Goal: Task Accomplishment & Management: Manage account settings

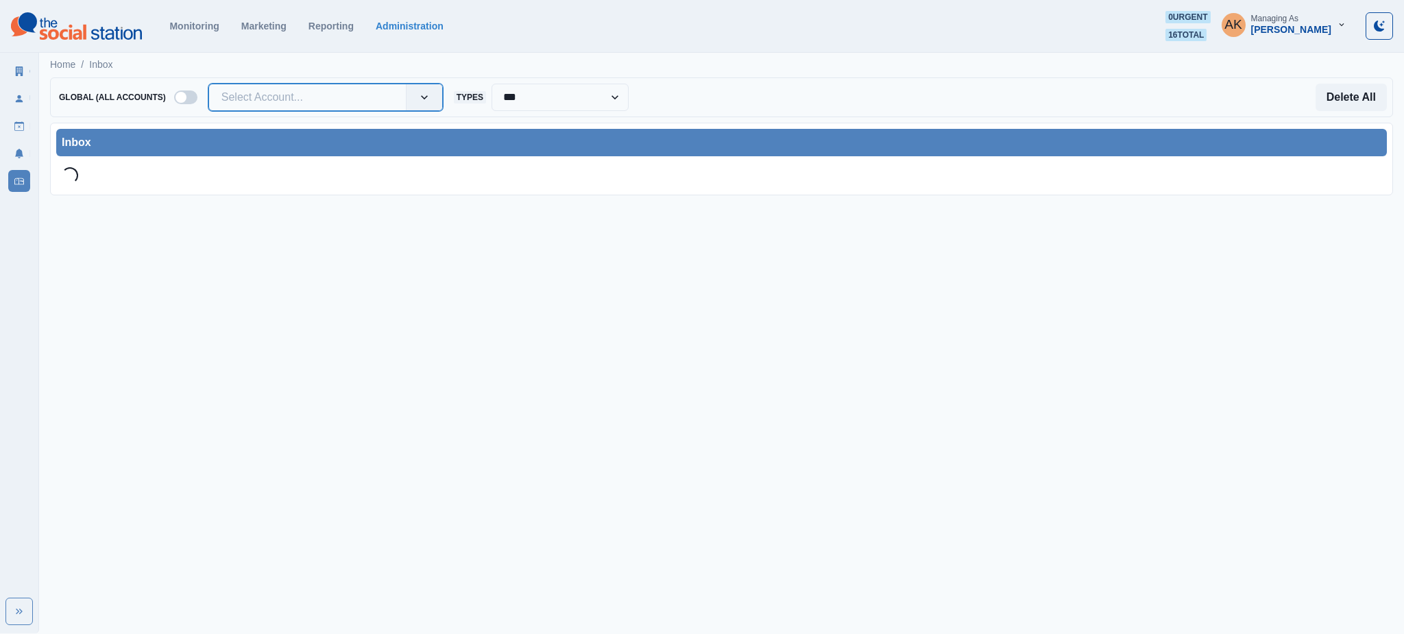
click at [340, 99] on div at bounding box center [307, 97] width 172 height 19
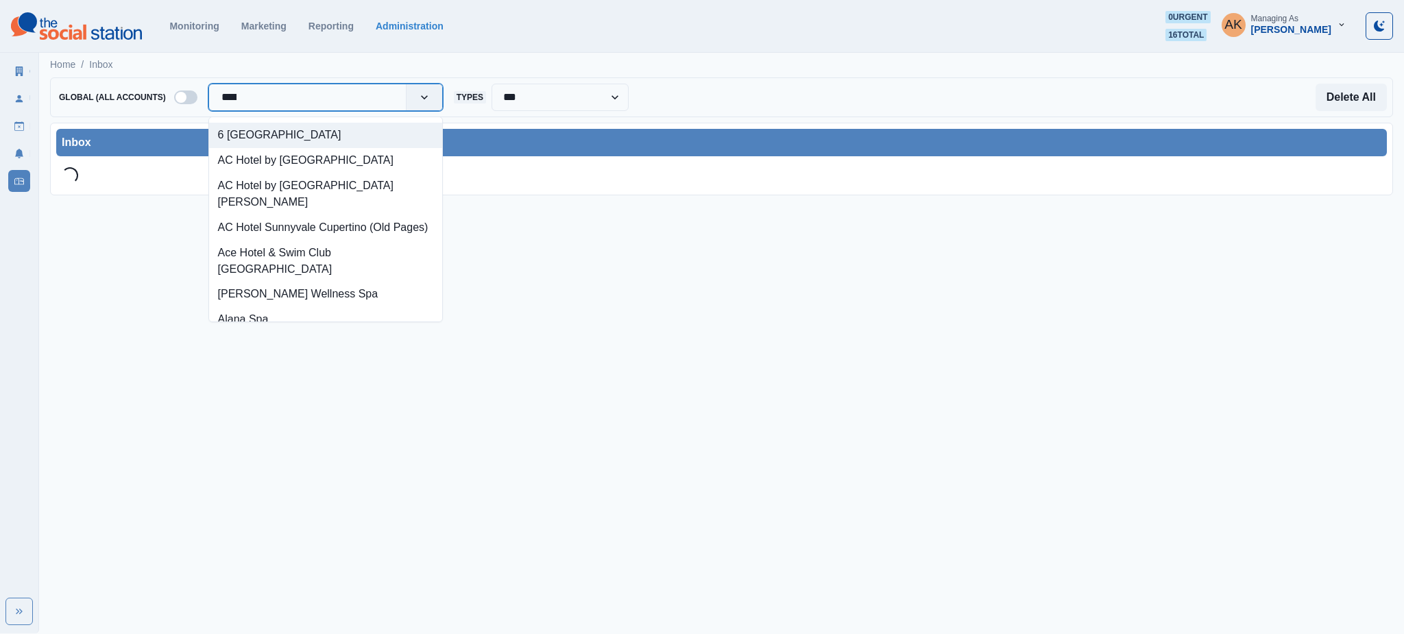
type input "*****"
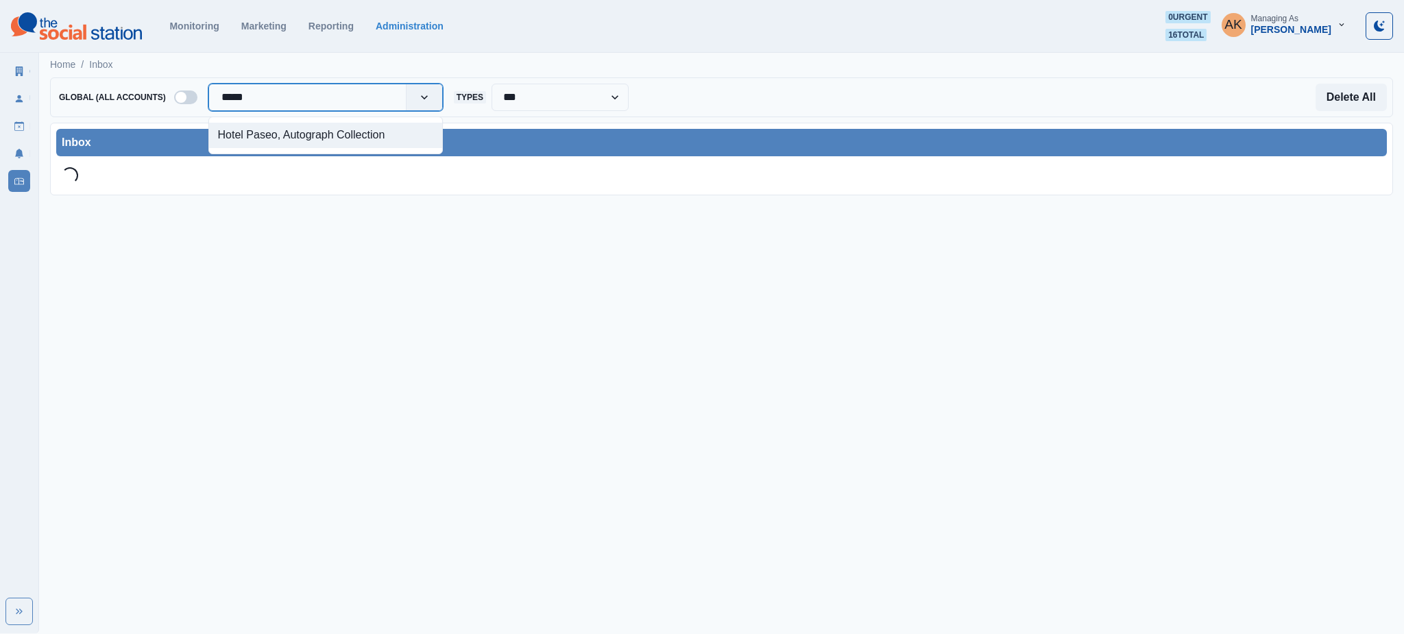
click at [324, 141] on div "Hotel Paseo, Autograph Collection" at bounding box center [325, 135] width 233 height 25
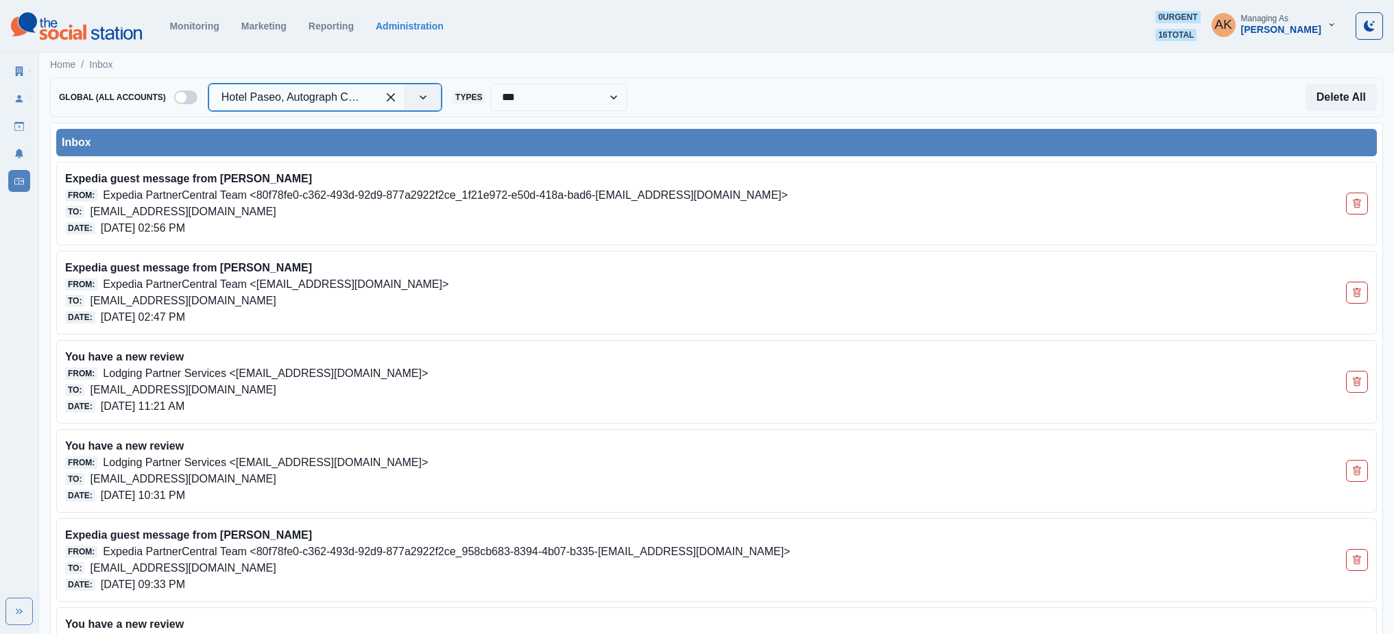
click at [404, 92] on div at bounding box center [409, 97] width 64 height 26
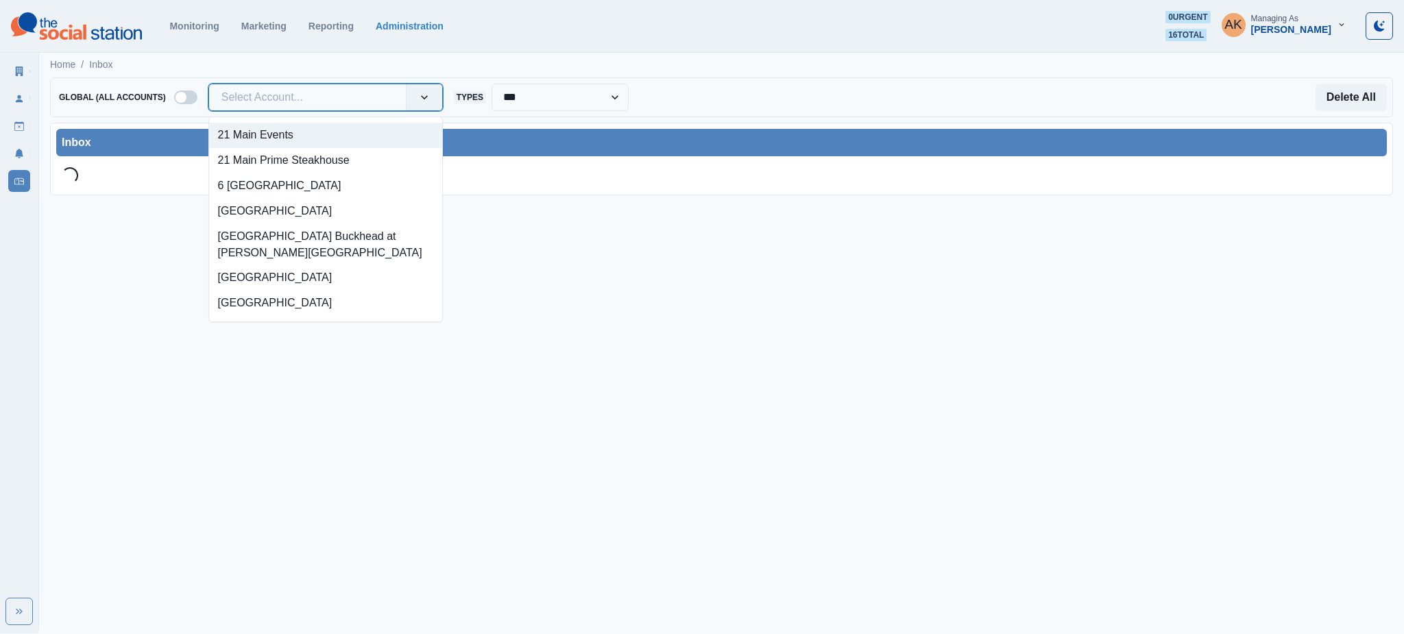
click at [331, 104] on div at bounding box center [307, 97] width 172 height 19
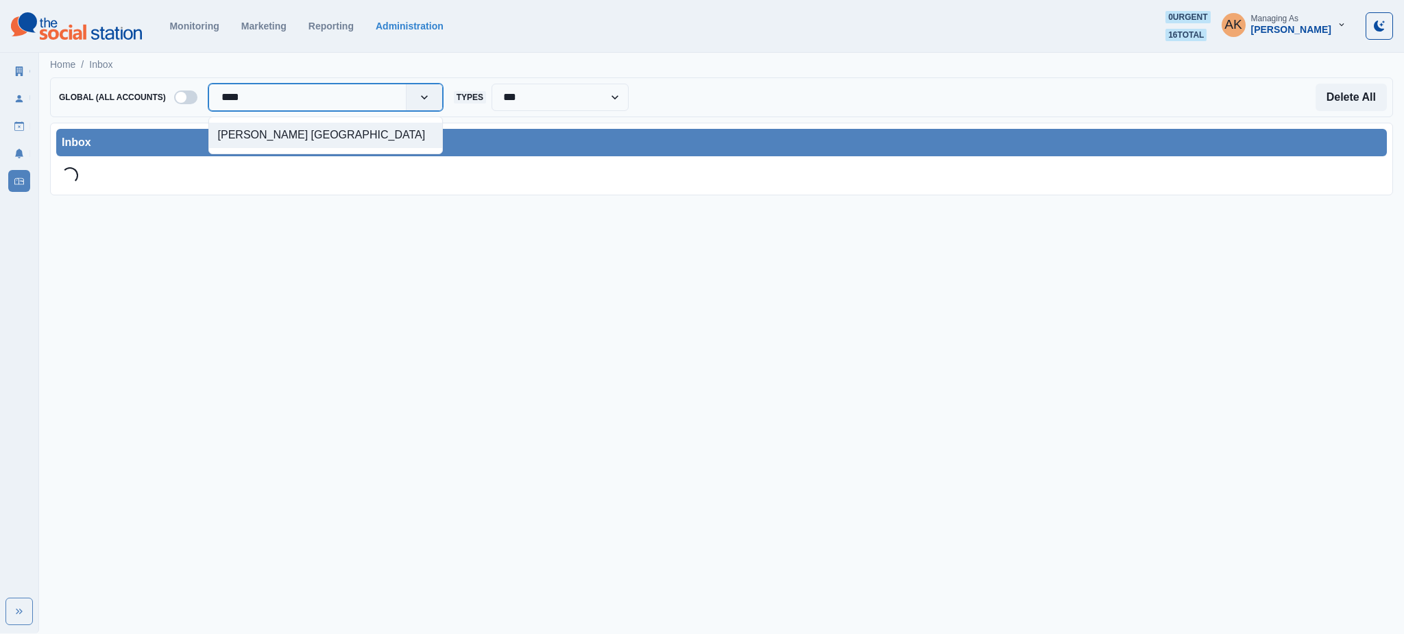
type input "*****"
click at [395, 130] on div "[PERSON_NAME] [GEOGRAPHIC_DATA]" at bounding box center [325, 135] width 233 height 25
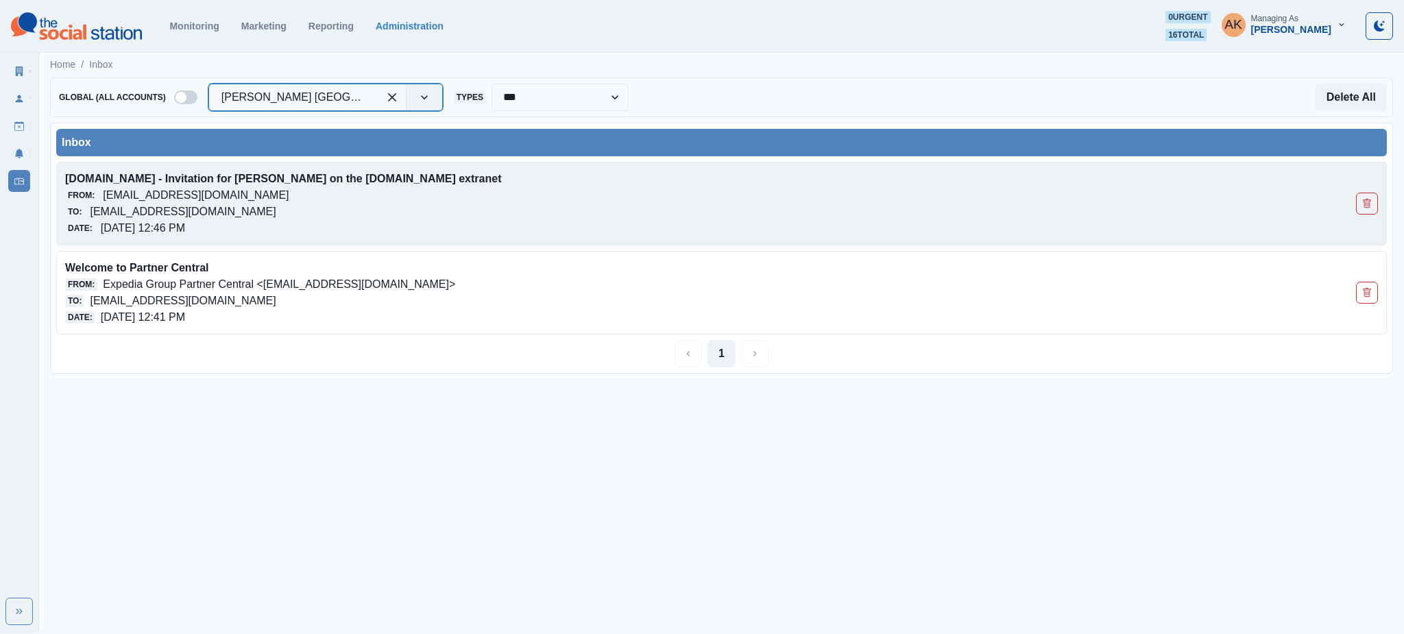
click at [276, 210] on p "[EMAIL_ADDRESS][DOMAIN_NAME]" at bounding box center [183, 212] width 186 height 16
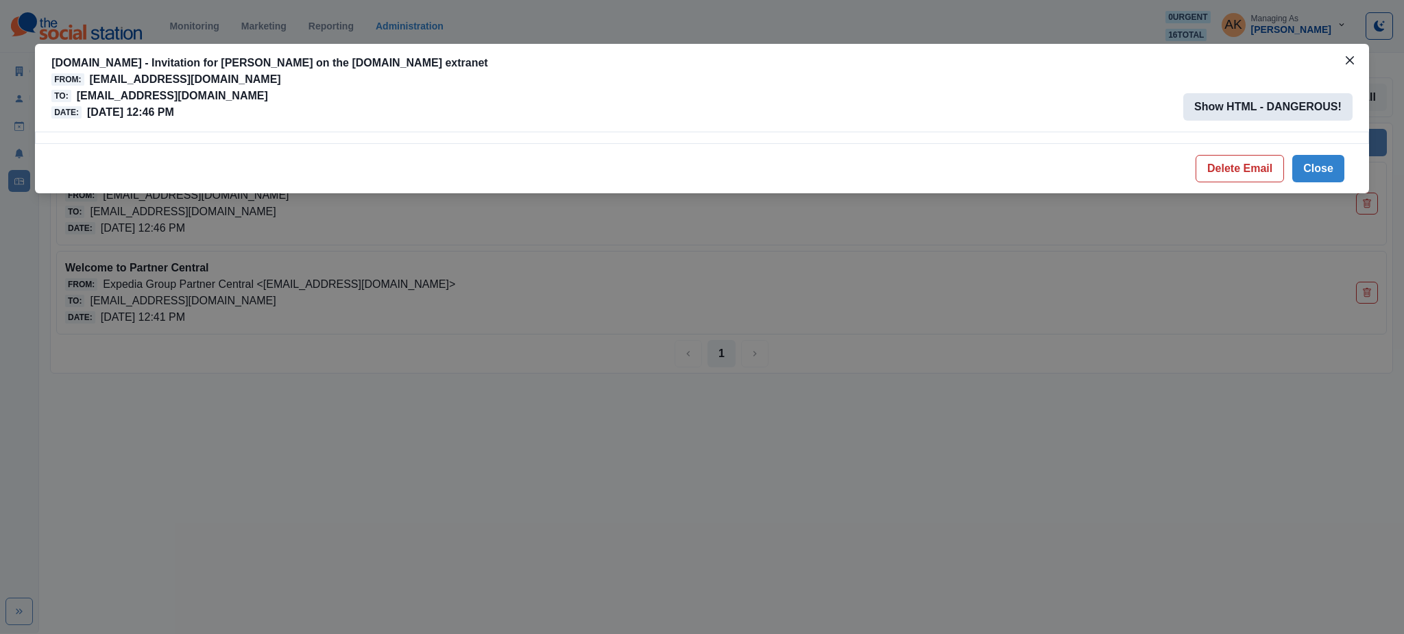
click at [1290, 109] on button "Show HTML - DANGEROUS!" at bounding box center [1267, 106] width 169 height 27
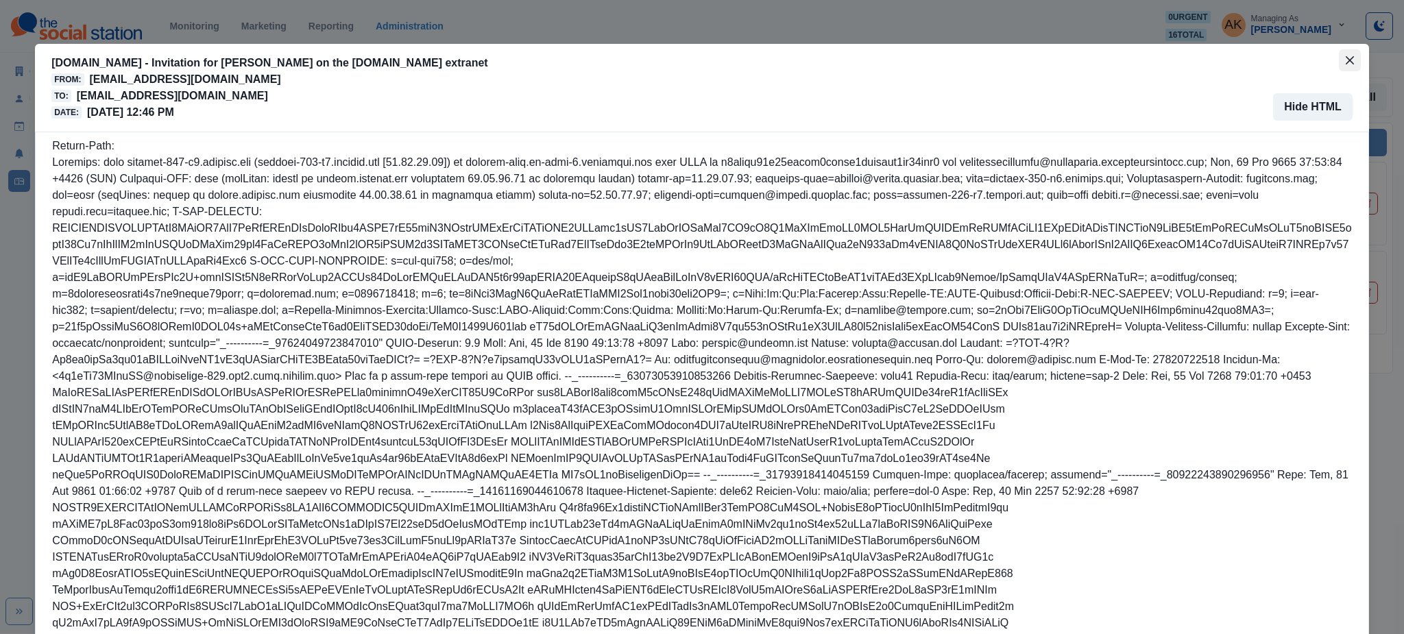
click at [1347, 62] on icon "Close" at bounding box center [1350, 60] width 8 height 8
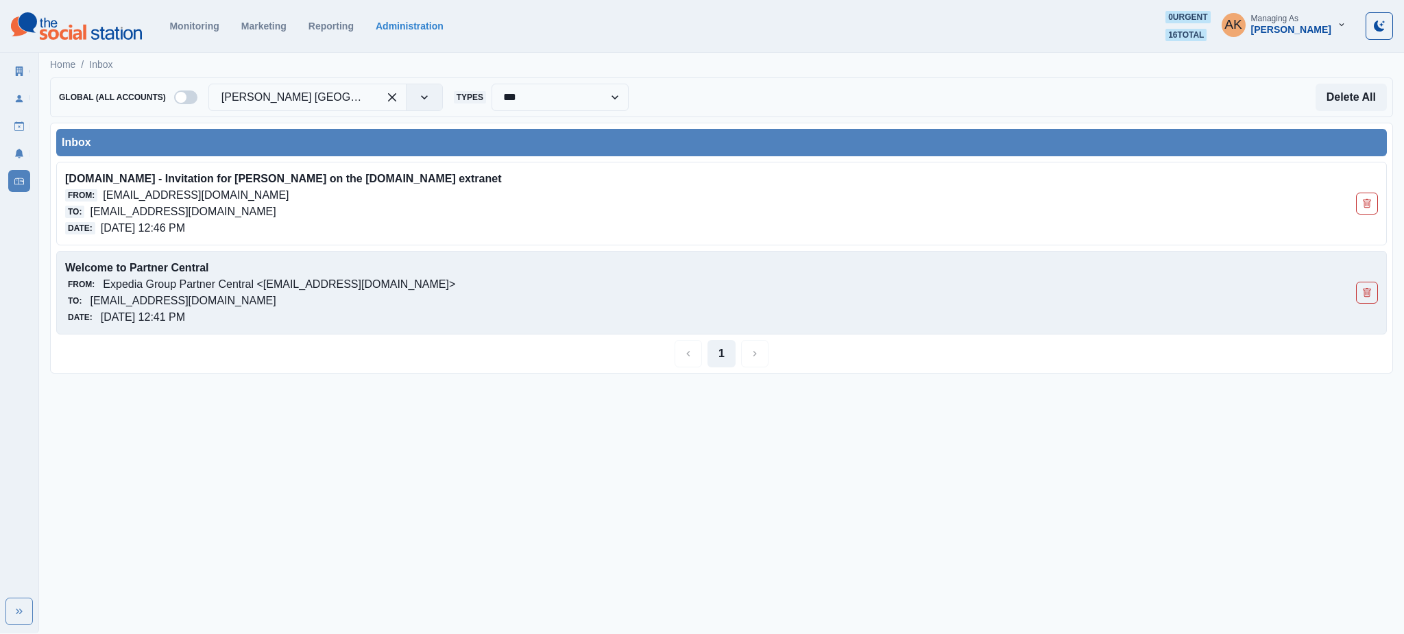
click at [499, 276] on div "From: Expedia Group Partner Central <[EMAIL_ADDRESS][DOMAIN_NAME]>" at bounding box center [590, 284] width 1050 height 16
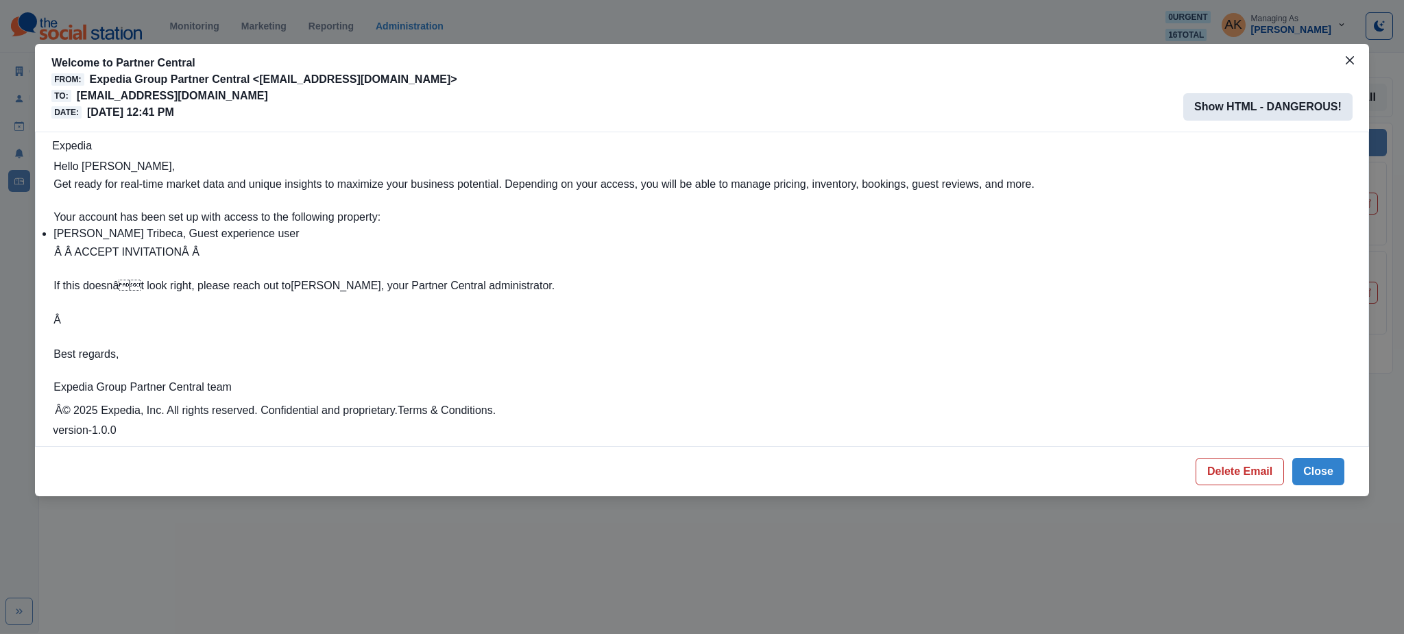
click at [1247, 106] on button "Show HTML - DANGEROUS!" at bounding box center [1267, 106] width 169 height 27
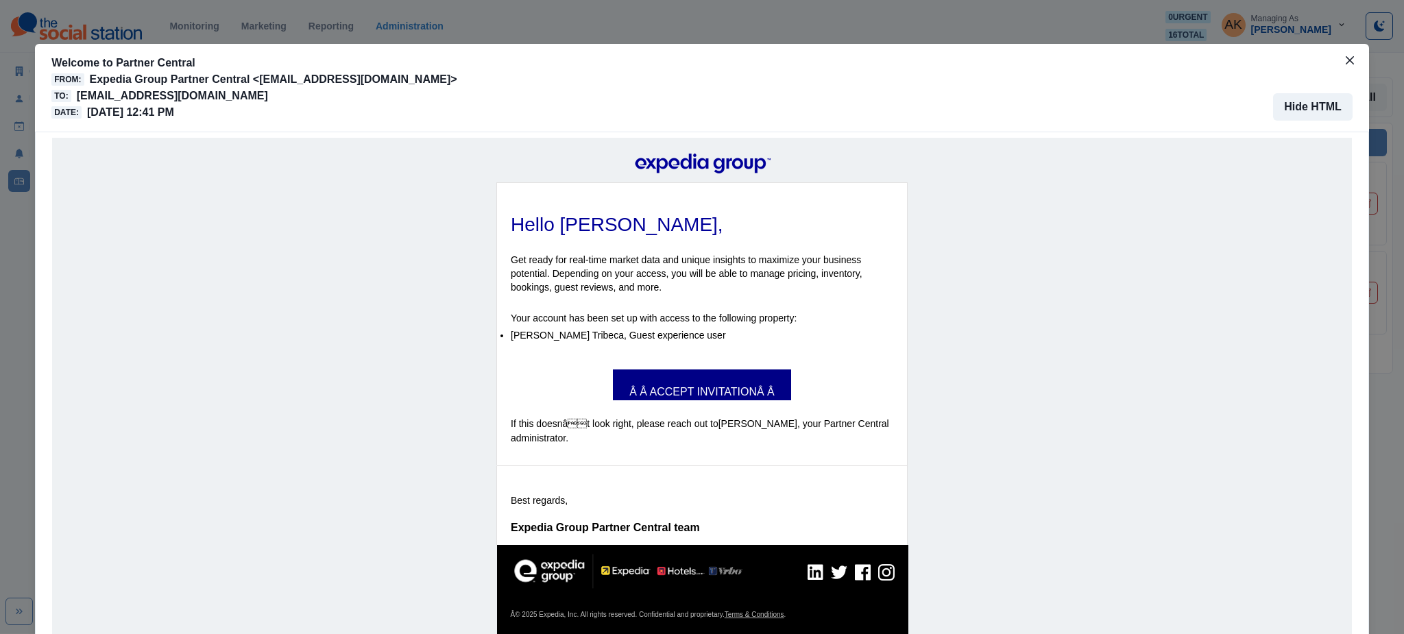
click at [682, 388] on link "Â Â ACCEPT INVITATIONÂ Â" at bounding box center [702, 385] width 178 height 15
click at [1339, 59] on button "Close" at bounding box center [1350, 60] width 22 height 22
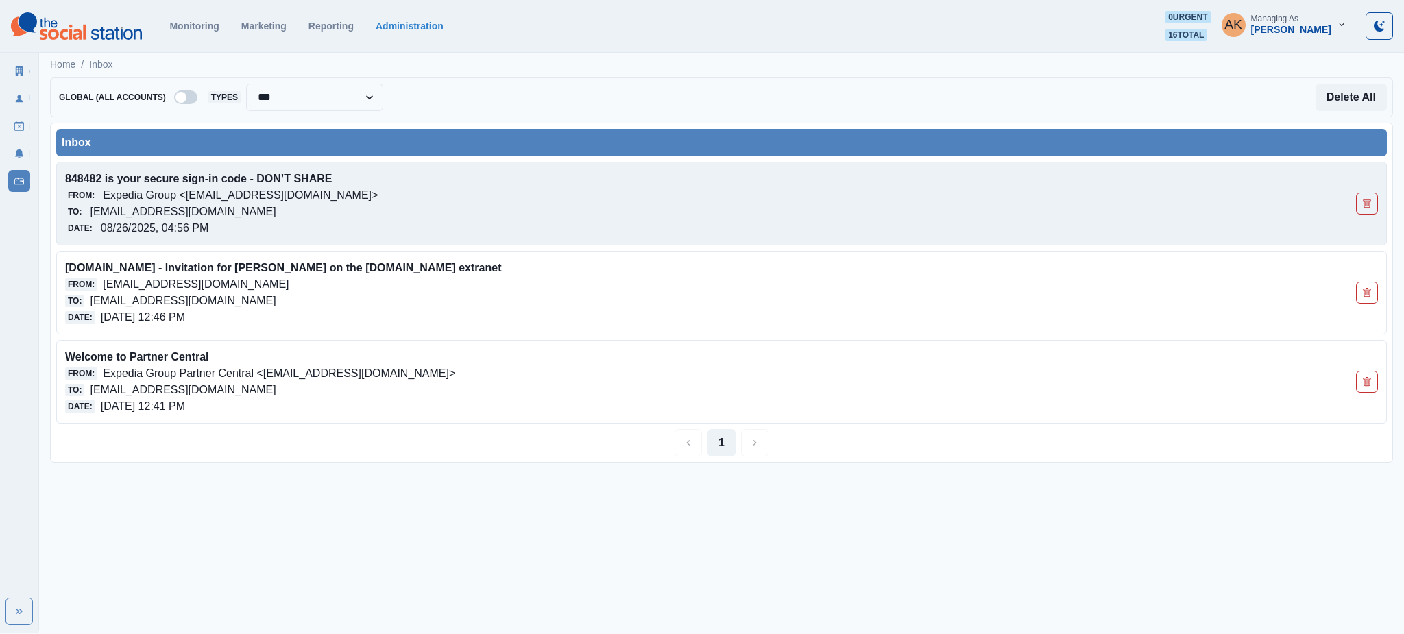
click at [340, 199] on p "Expedia Group <[EMAIL_ADDRESS][DOMAIN_NAME]>" at bounding box center [240, 195] width 275 height 16
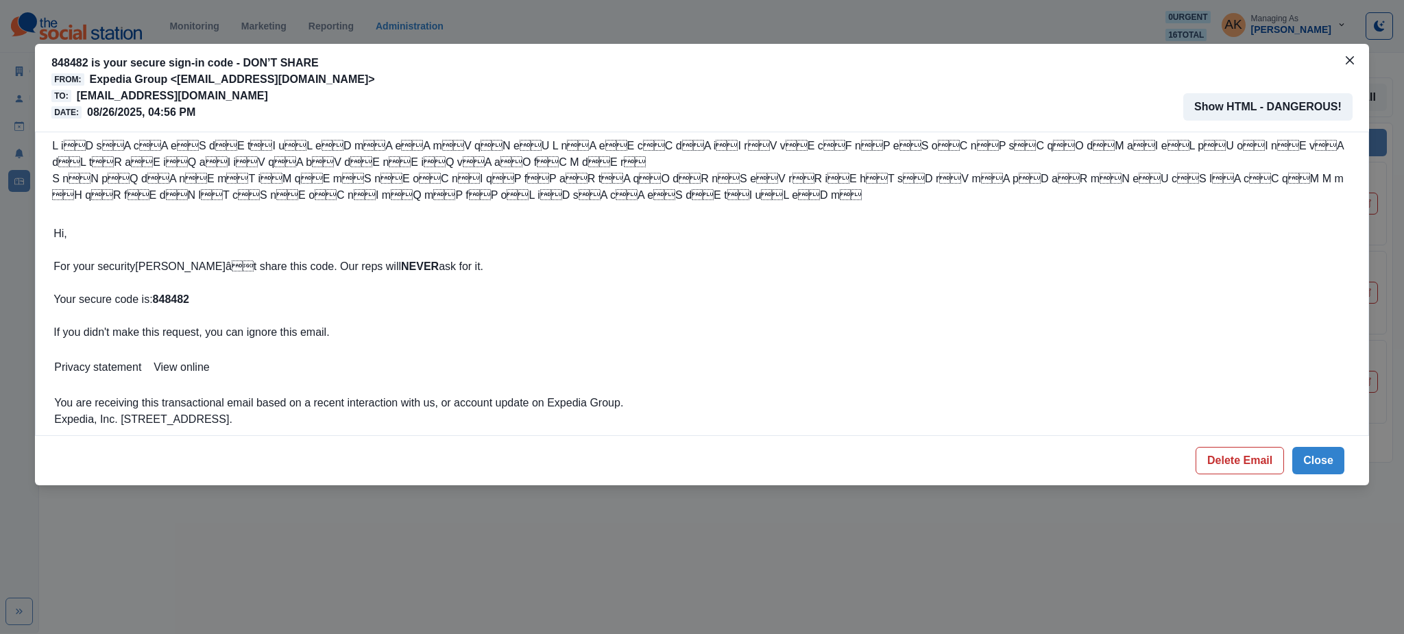
click at [168, 308] on p "Hi, For your security, donât share this code. Our reps will NEVER ask for it.…" at bounding box center [338, 283] width 570 height 115
click at [171, 304] on strong "848482" at bounding box center [171, 299] width 36 height 12
copy strong "848482"
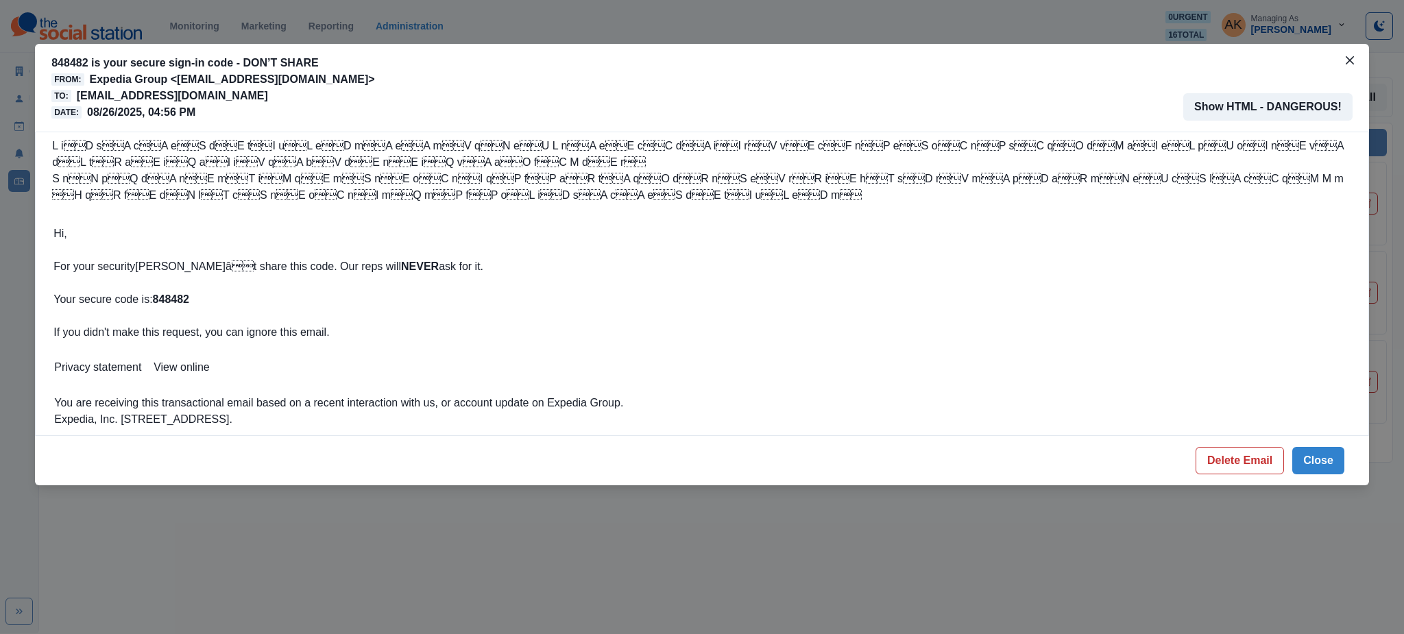
drag, startPoint x: 394, startPoint y: 96, endPoint x: 80, endPoint y: 97, distance: 314.0
click at [80, 97] on div "To: smythtribecahotel@properties.thesocialstation.com" at bounding box center [212, 96] width 323 height 16
copy p "[EMAIL_ADDRESS][DOMAIN_NAME]"
click at [1245, 461] on button "Delete Email" at bounding box center [1240, 460] width 88 height 27
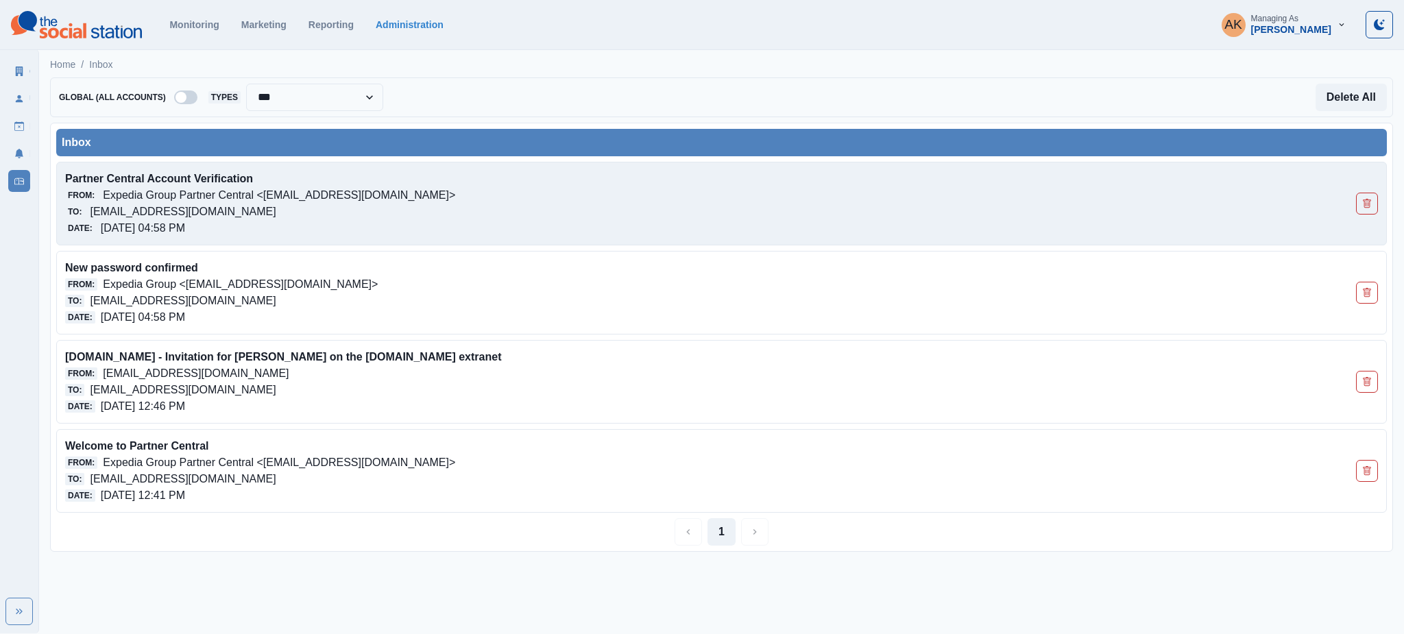
click at [402, 207] on div "To: [EMAIL_ADDRESS][DOMAIN_NAME]" at bounding box center [590, 212] width 1050 height 16
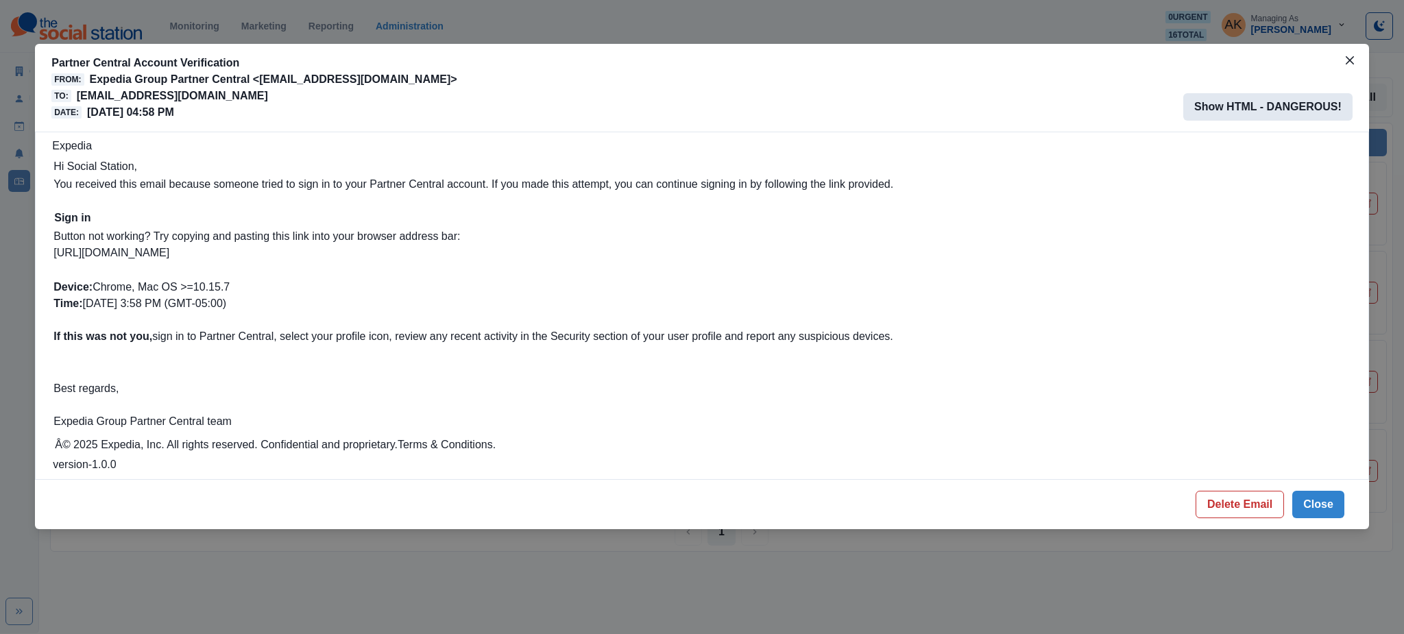
click at [1257, 109] on button "Show HTML - DANGEROUS!" at bounding box center [1267, 106] width 169 height 27
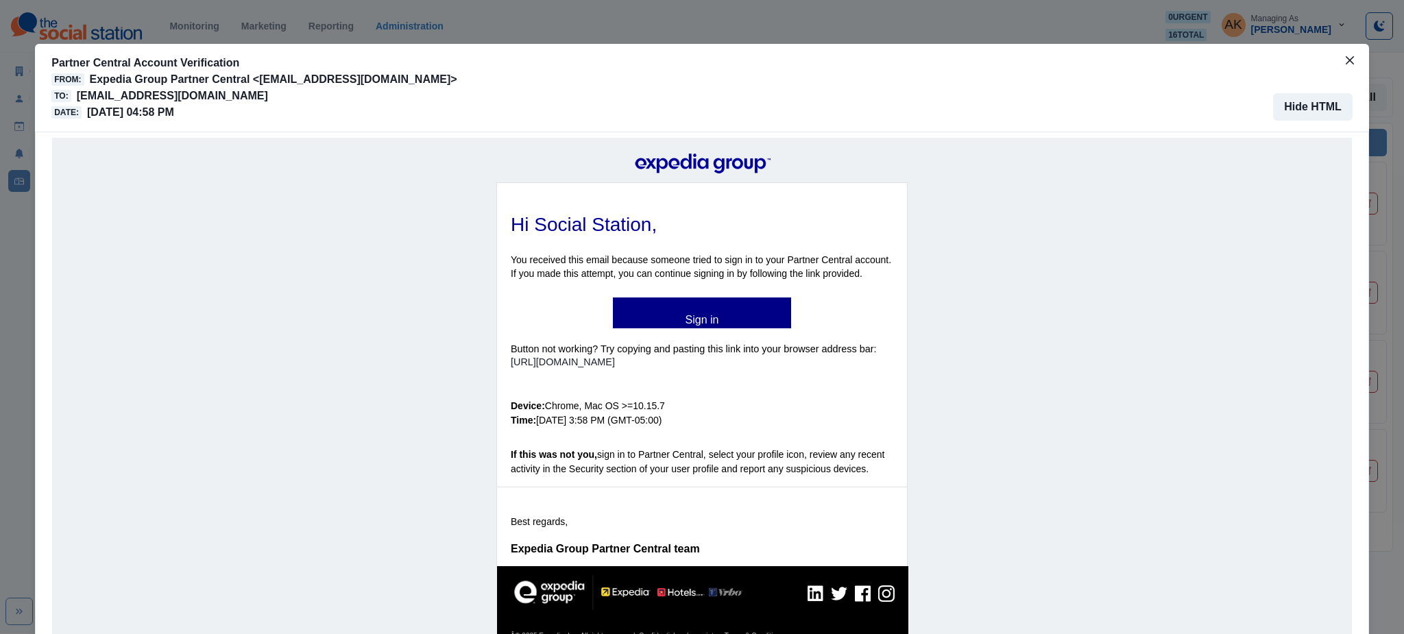
click at [656, 314] on link "Sign in" at bounding box center [702, 313] width 178 height 15
click at [1342, 69] on button "Close" at bounding box center [1350, 60] width 22 height 22
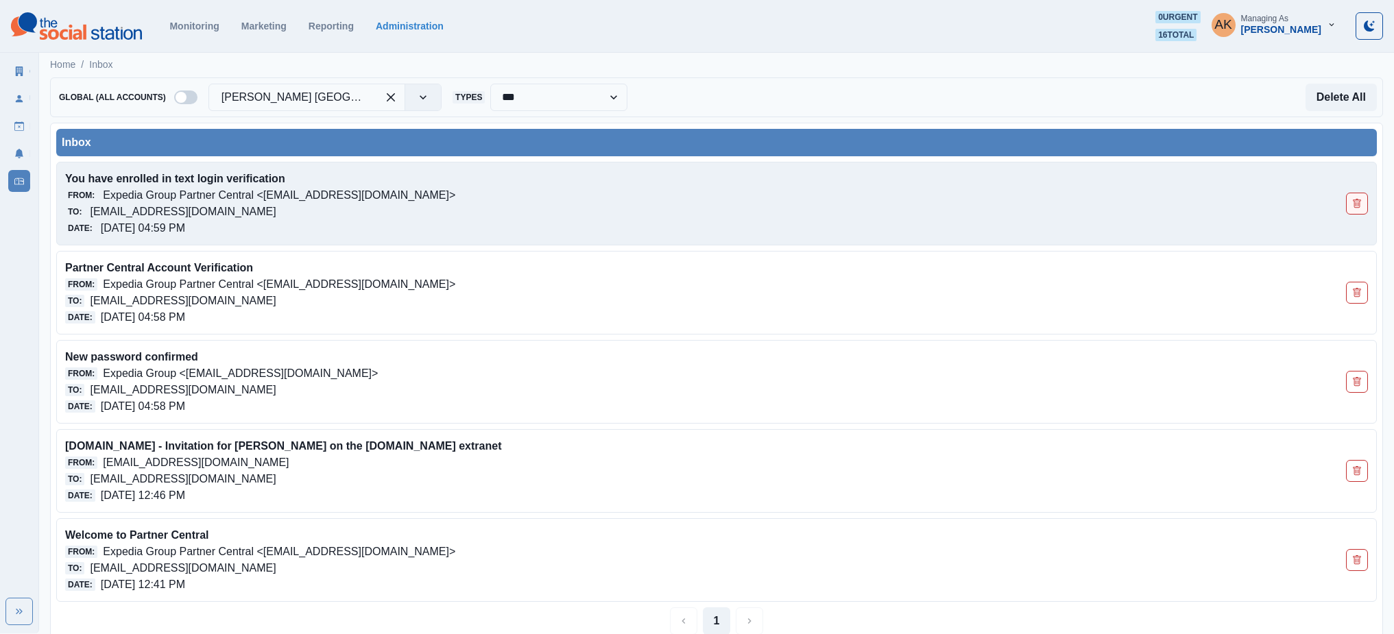
click at [1353, 204] on icon "Delete Email" at bounding box center [1357, 204] width 10 height 10
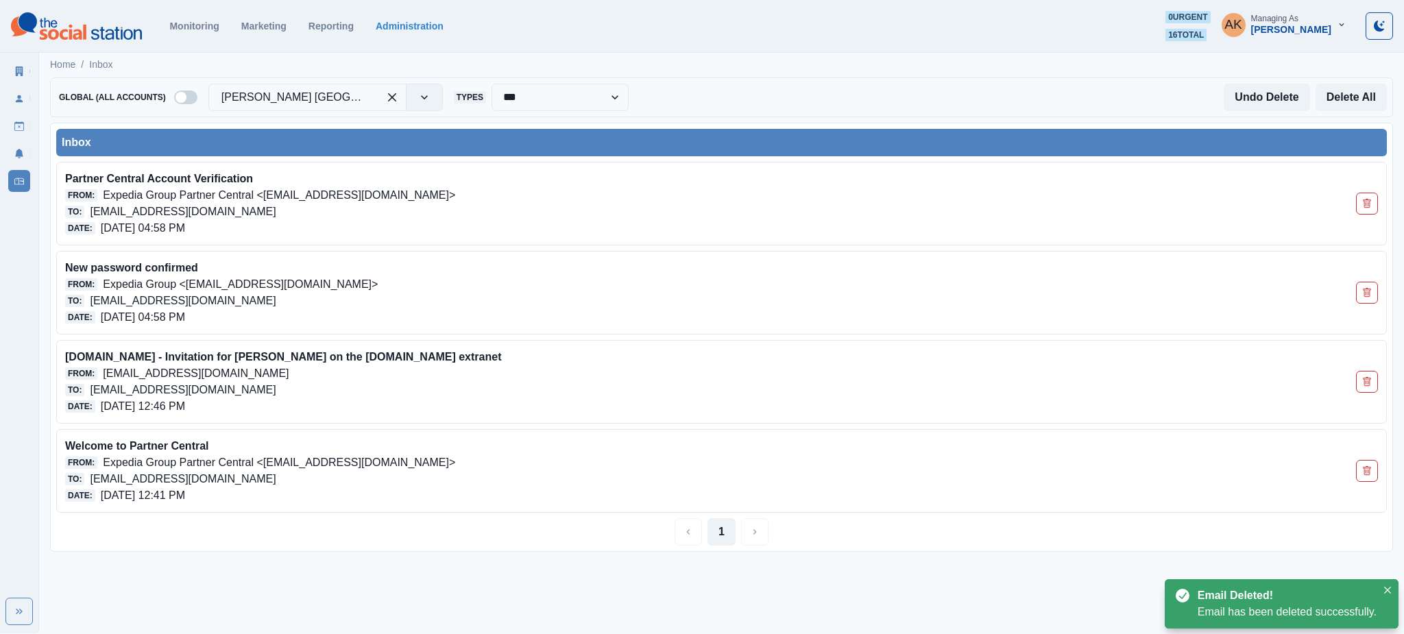
click at [1353, 204] on div "Partner Central Account Verification From: Expedia Group Partner Central <admin…" at bounding box center [721, 204] width 1331 height 84
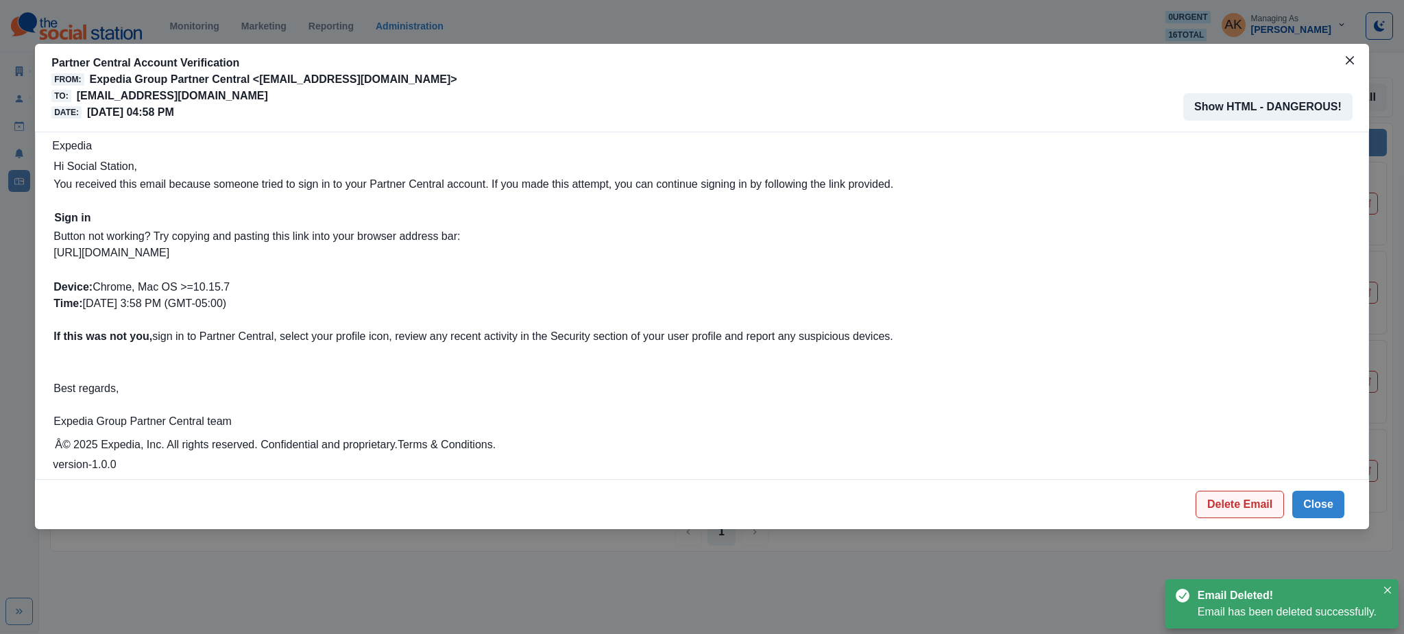
click at [1257, 511] on button "Delete Email" at bounding box center [1240, 504] width 88 height 27
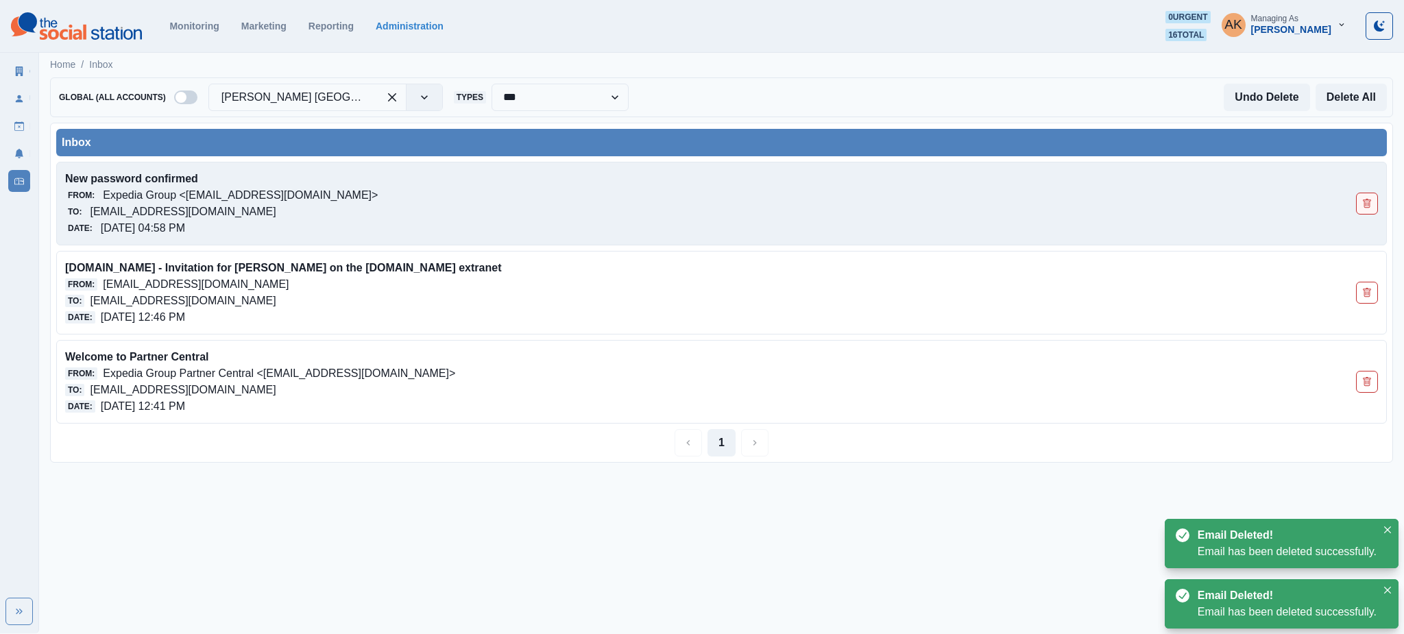
click at [1364, 202] on icon "Delete Email" at bounding box center [1367, 204] width 10 height 10
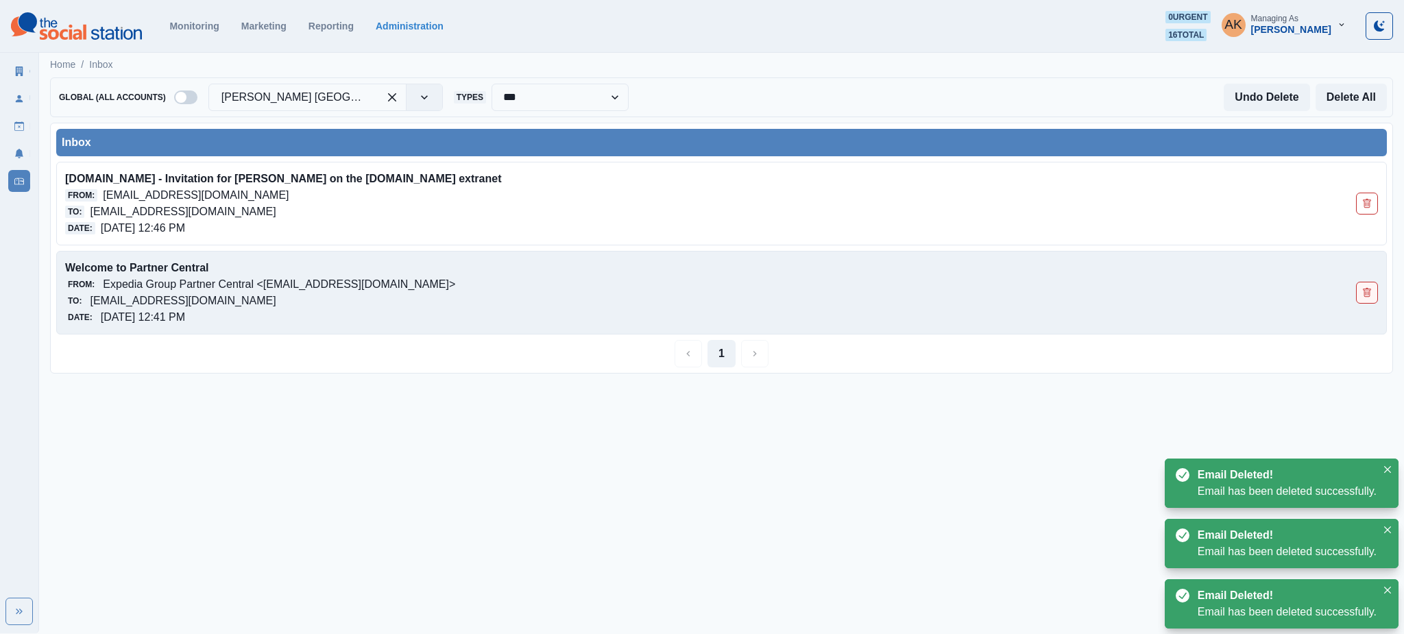
click at [1377, 291] on button "Delete Email" at bounding box center [1367, 293] width 22 height 22
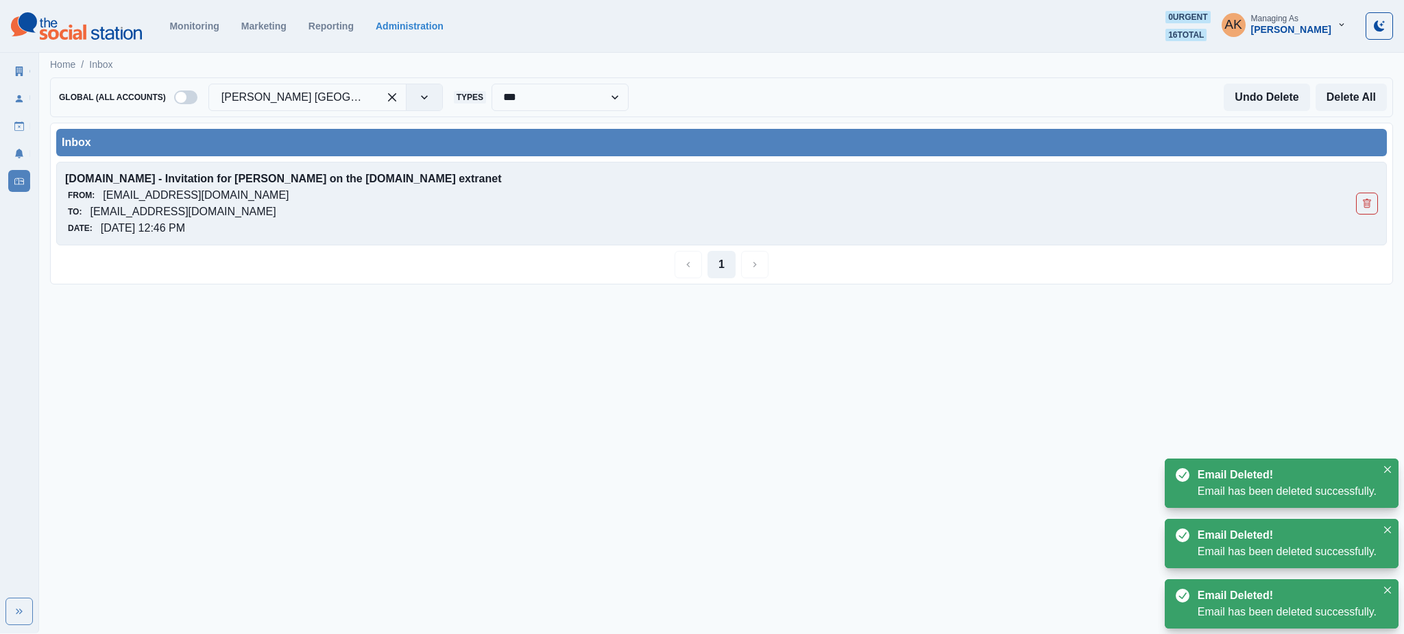
click at [1319, 208] on div "Booking.com - Invitation for Alex K on the Booking.com extranet From: noreply@b…" at bounding box center [721, 204] width 1331 height 84
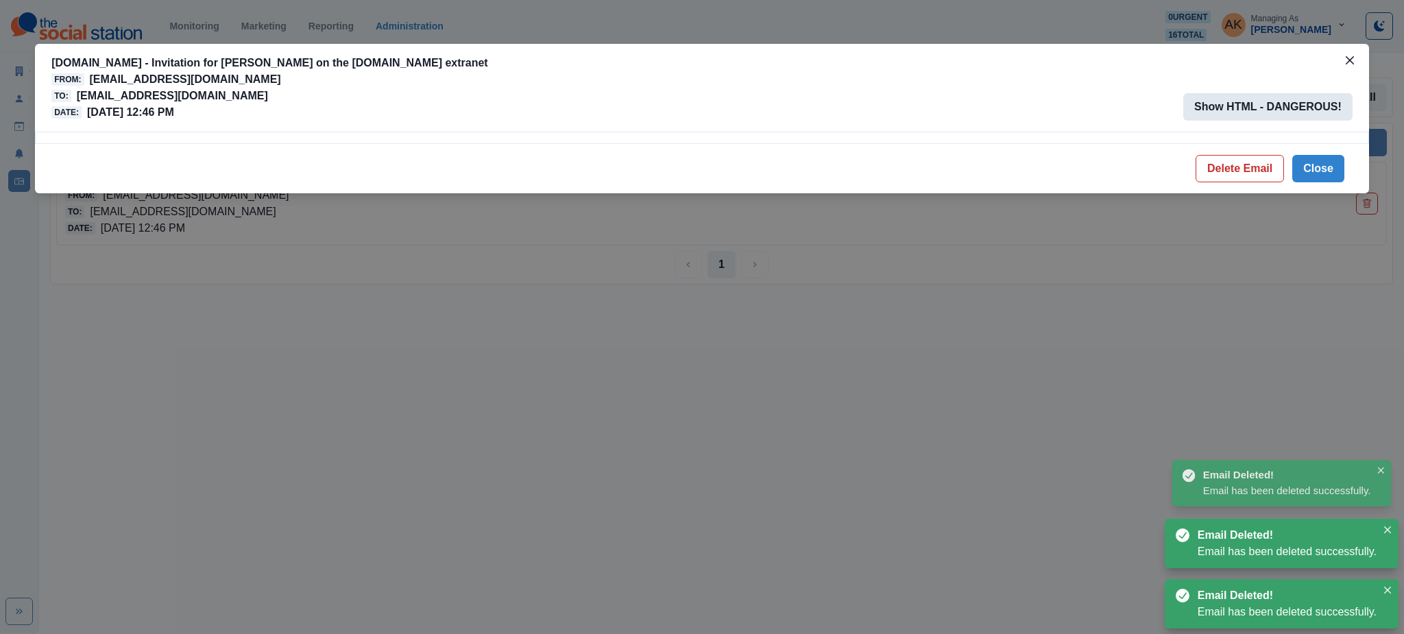
click at [1244, 110] on button "Show HTML - DANGEROUS!" at bounding box center [1267, 106] width 169 height 27
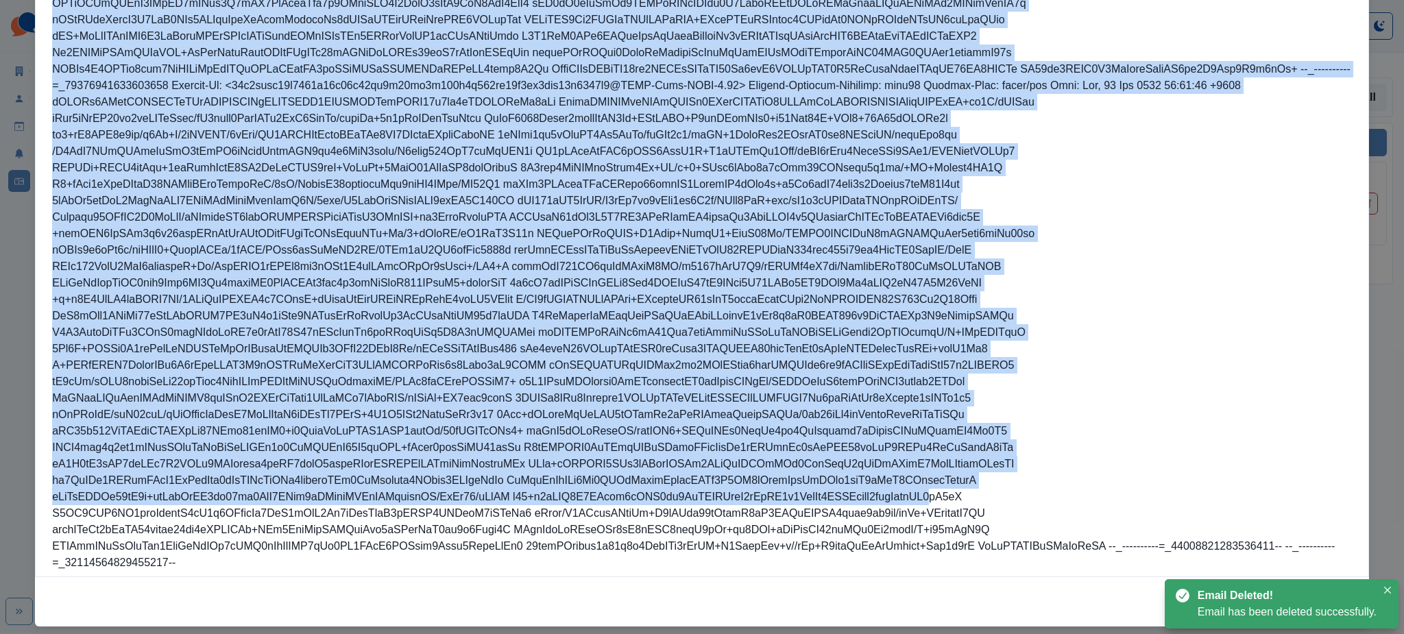
scroll to position [1726, 0]
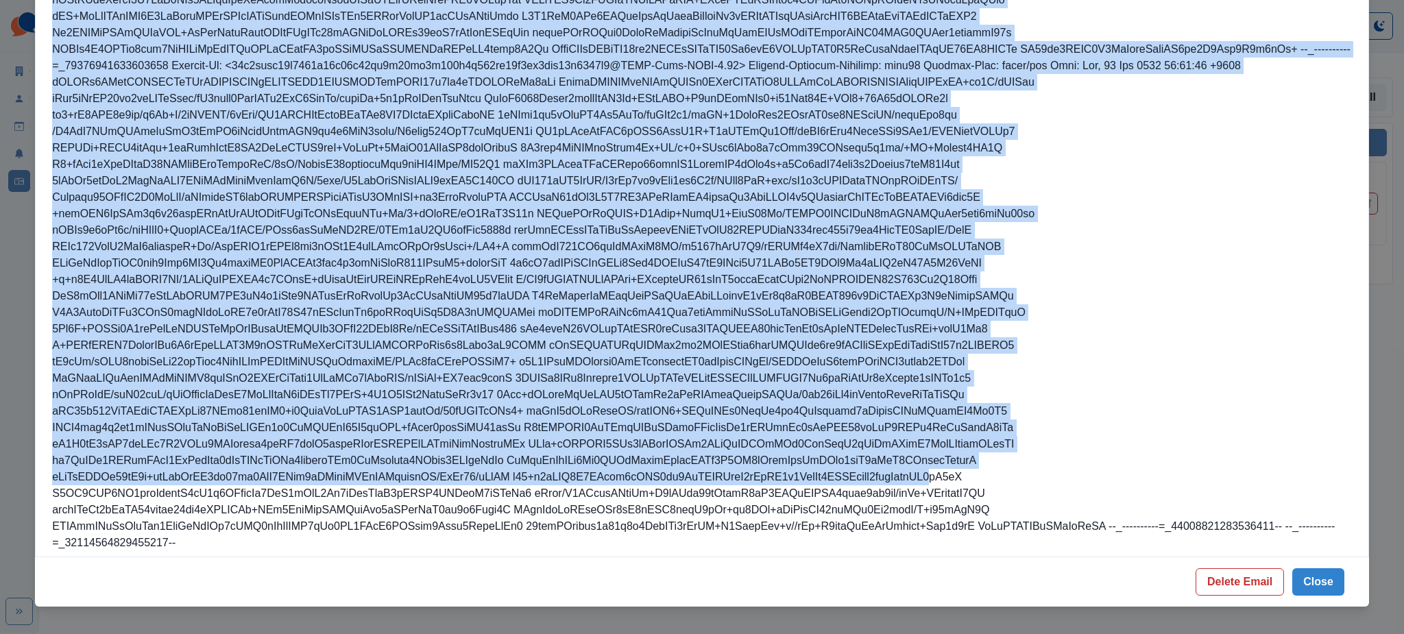
drag, startPoint x: 49, startPoint y: 144, endPoint x: 1103, endPoint y: 533, distance: 1123.5
copy div "Return-Path: Received: from mailout-203-r6.booking.com (mailout-203-r6.booking.…"
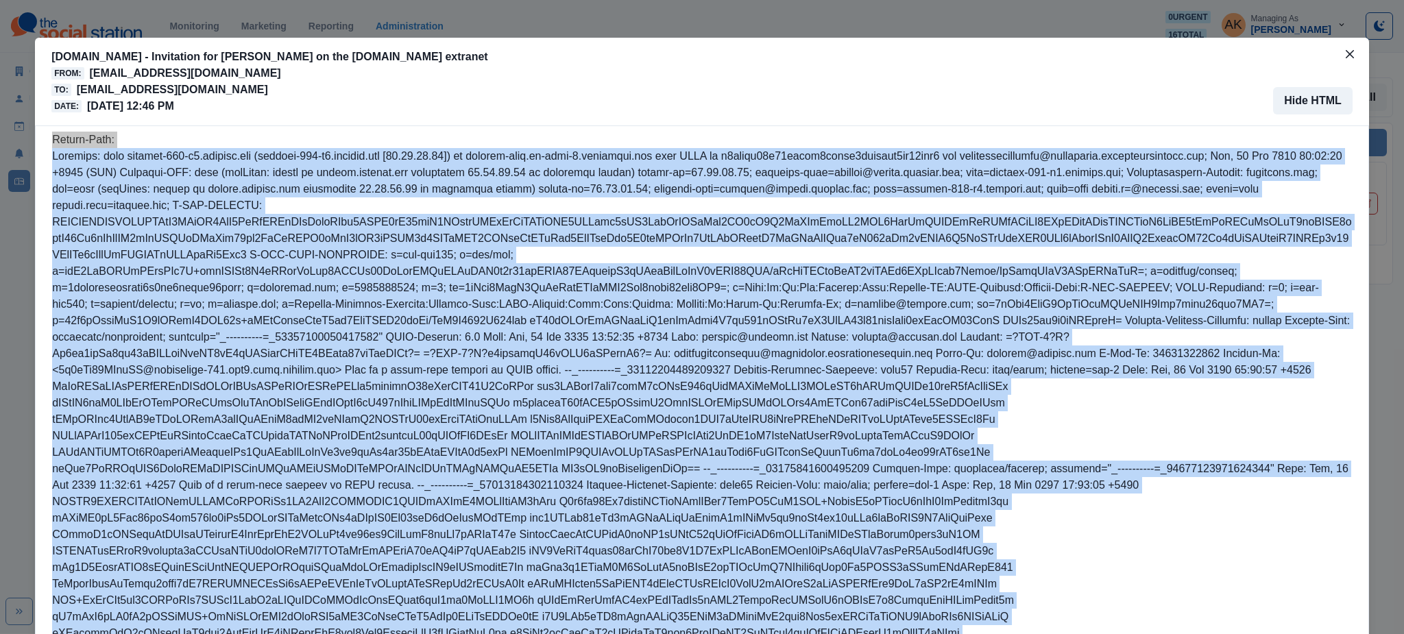
scroll to position [0, 0]
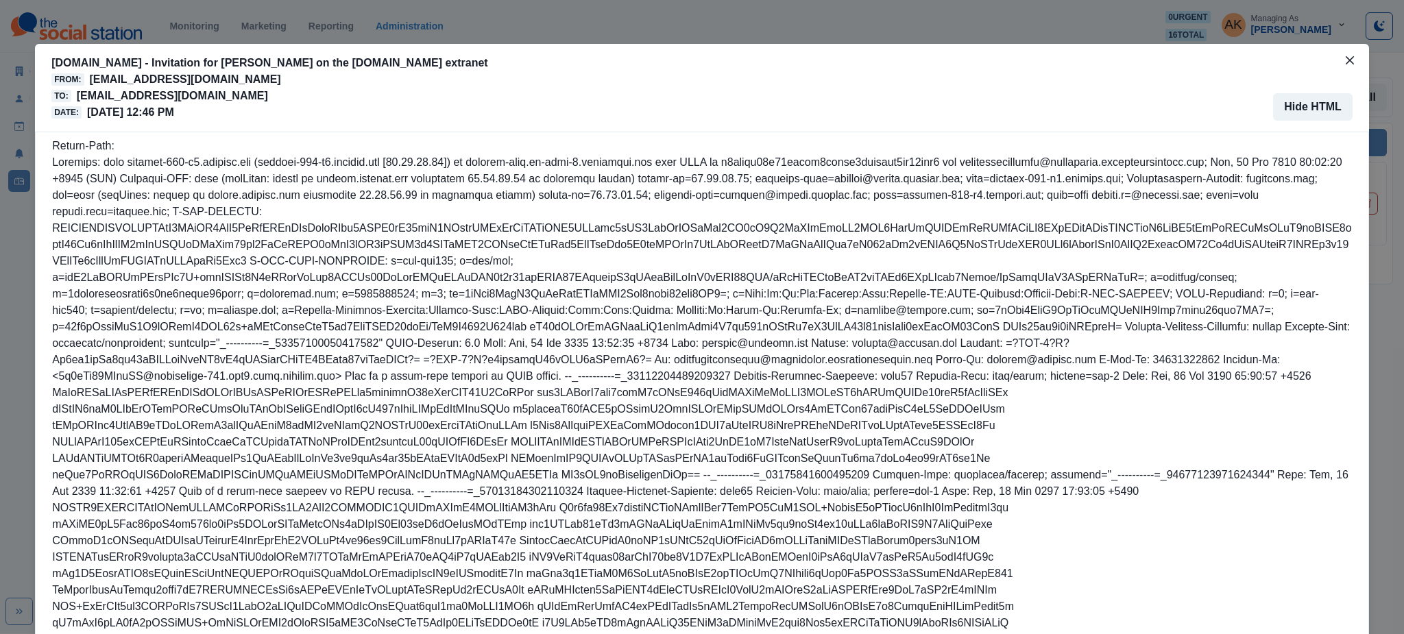
click at [349, 104] on div "Date: 08/25/2025, 12:46 PM" at bounding box center [269, 112] width 436 height 16
drag, startPoint x: 387, startPoint y: 97, endPoint x: 73, endPoint y: 101, distance: 314.1
click at [73, 101] on div "Booking.com - Invitation for Alex K on the Booking.com extranet From: noreply@b…" at bounding box center [701, 88] width 1301 height 66
copy p "[EMAIL_ADDRESS][DOMAIN_NAME]"
click at [1325, 98] on button "Hide HTML" at bounding box center [1313, 106] width 80 height 27
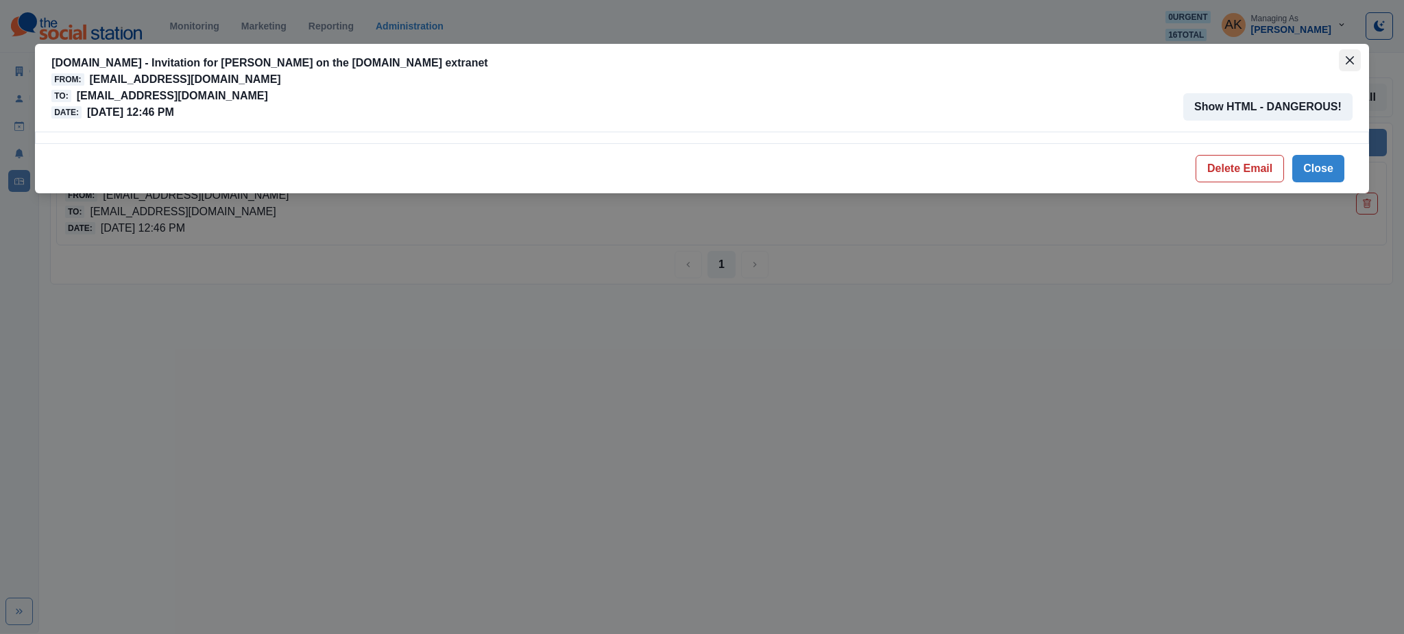
click at [1351, 56] on icon "Close" at bounding box center [1350, 60] width 8 height 8
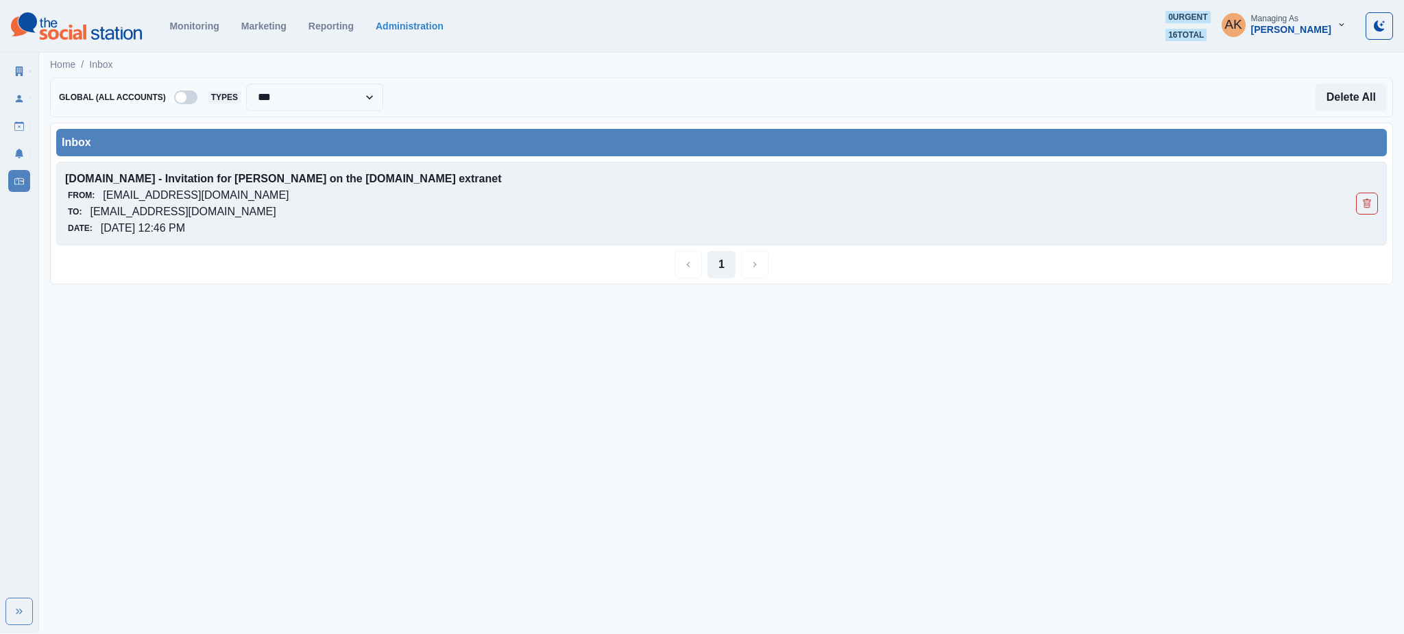
drag, startPoint x: 361, startPoint y: 211, endPoint x: 93, endPoint y: 214, distance: 268.8
click at [93, 214] on div "To: [EMAIL_ADDRESS][DOMAIN_NAME]" at bounding box center [590, 212] width 1050 height 16
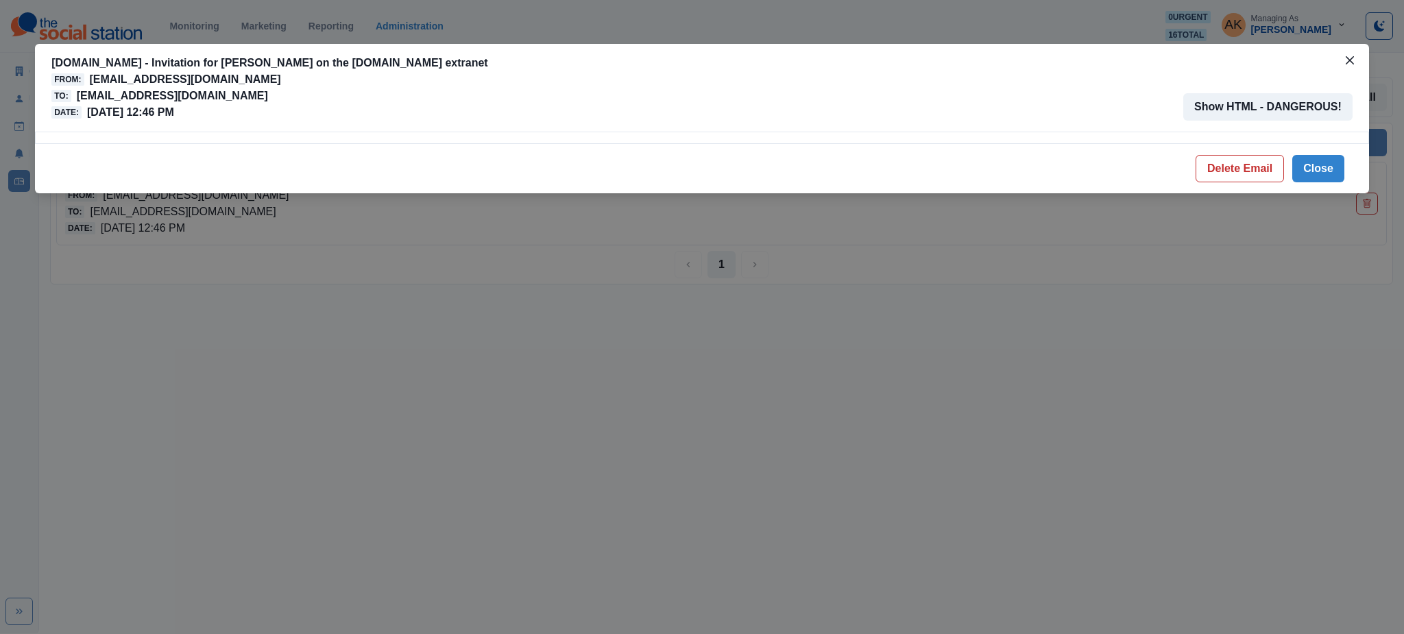
copy p "[EMAIL_ADDRESS][DOMAIN_NAME]"
click at [1330, 97] on button "Show HTML - DANGEROUS!" at bounding box center [1267, 106] width 169 height 27
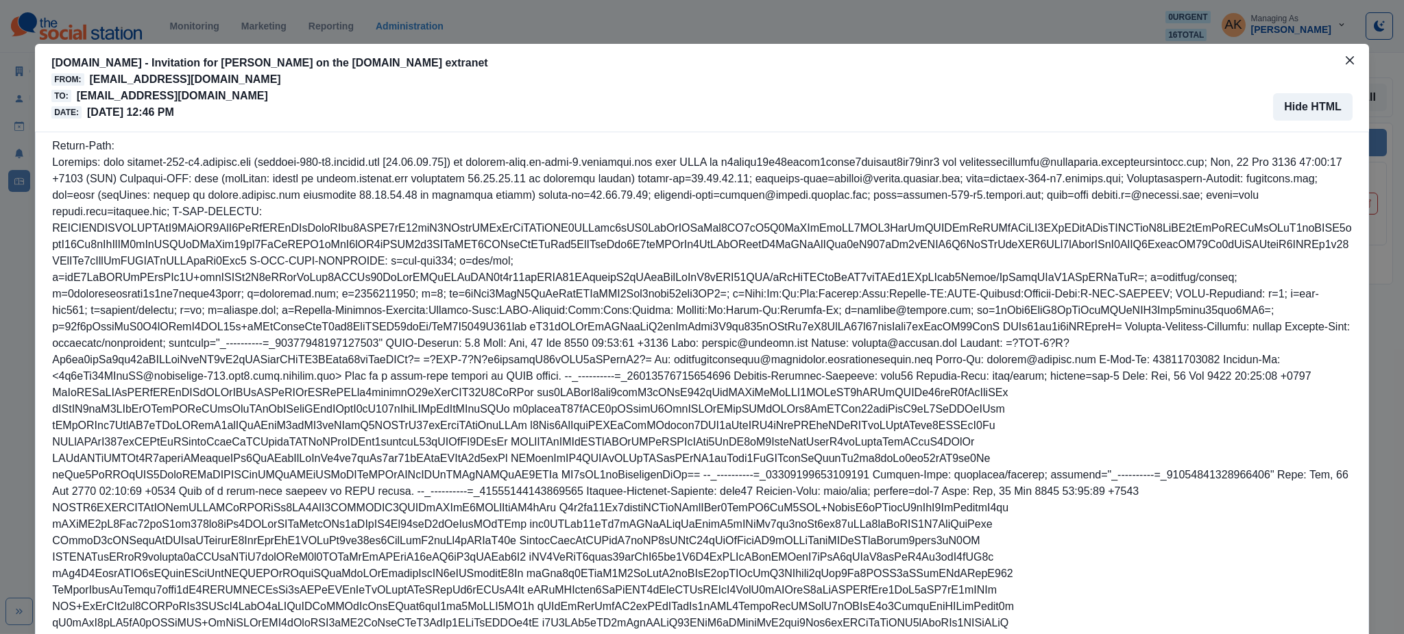
click at [1332, 58] on div "Booking.com - Invitation for Alex K on the Booking.com extranet From: noreply@b…" at bounding box center [701, 88] width 1301 height 66
click at [1343, 52] on button "Close" at bounding box center [1350, 60] width 22 height 22
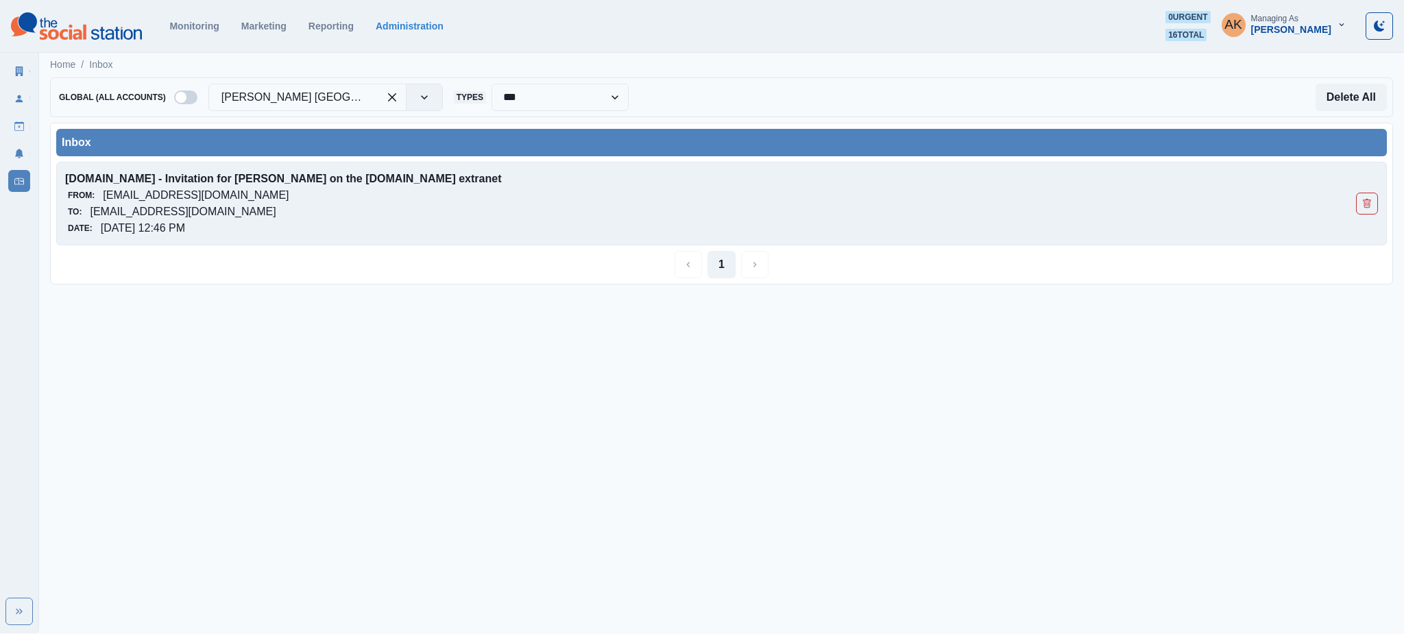
click at [276, 218] on p "[EMAIL_ADDRESS][DOMAIN_NAME]" at bounding box center [183, 212] width 186 height 16
